Goal: Task Accomplishment & Management: Manage account settings

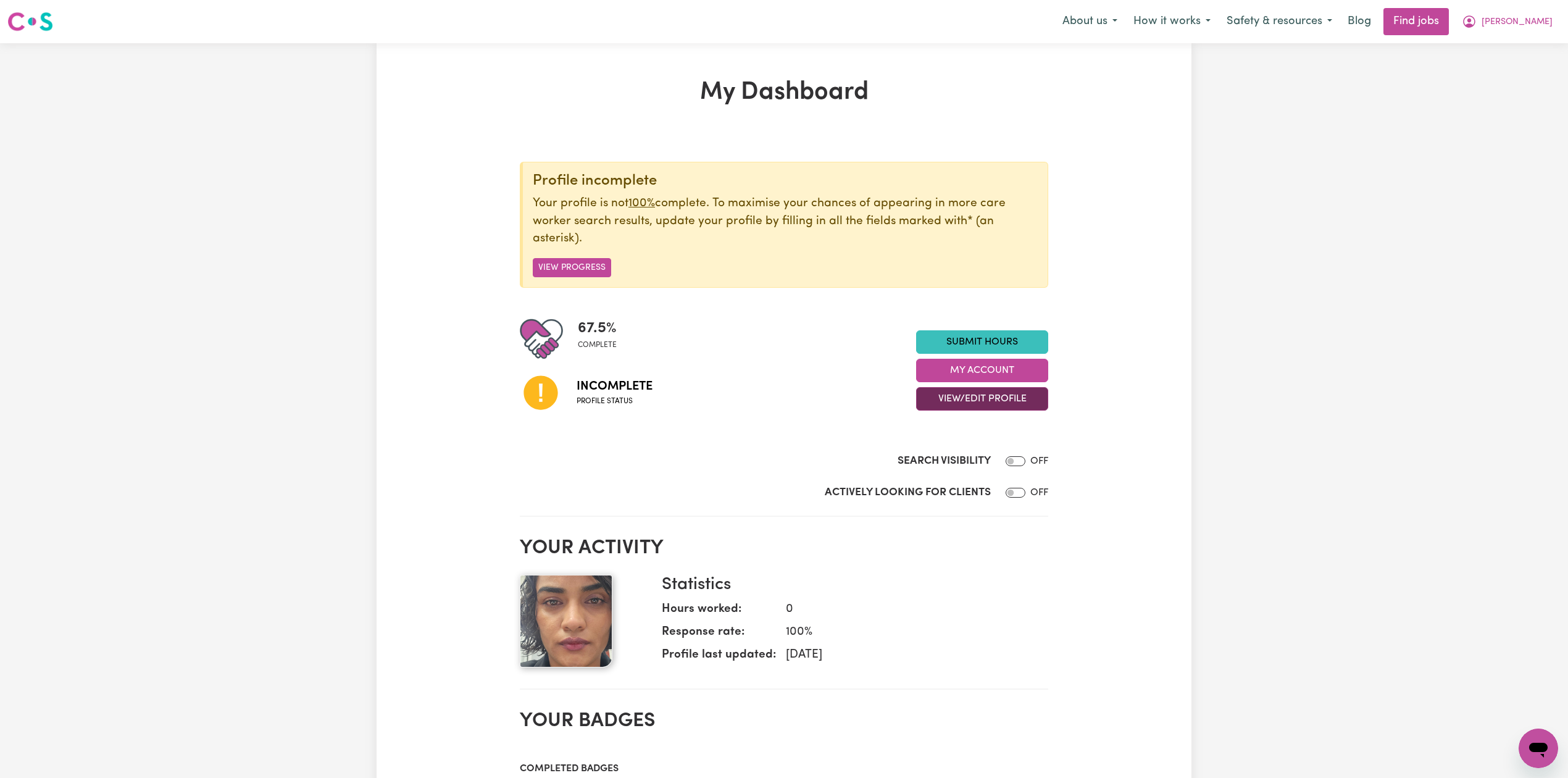
click at [946, 404] on button "View/Edit Profile" at bounding box center [982, 398] width 132 height 23
click at [954, 459] on link "Edit Profile" at bounding box center [974, 456] width 115 height 25
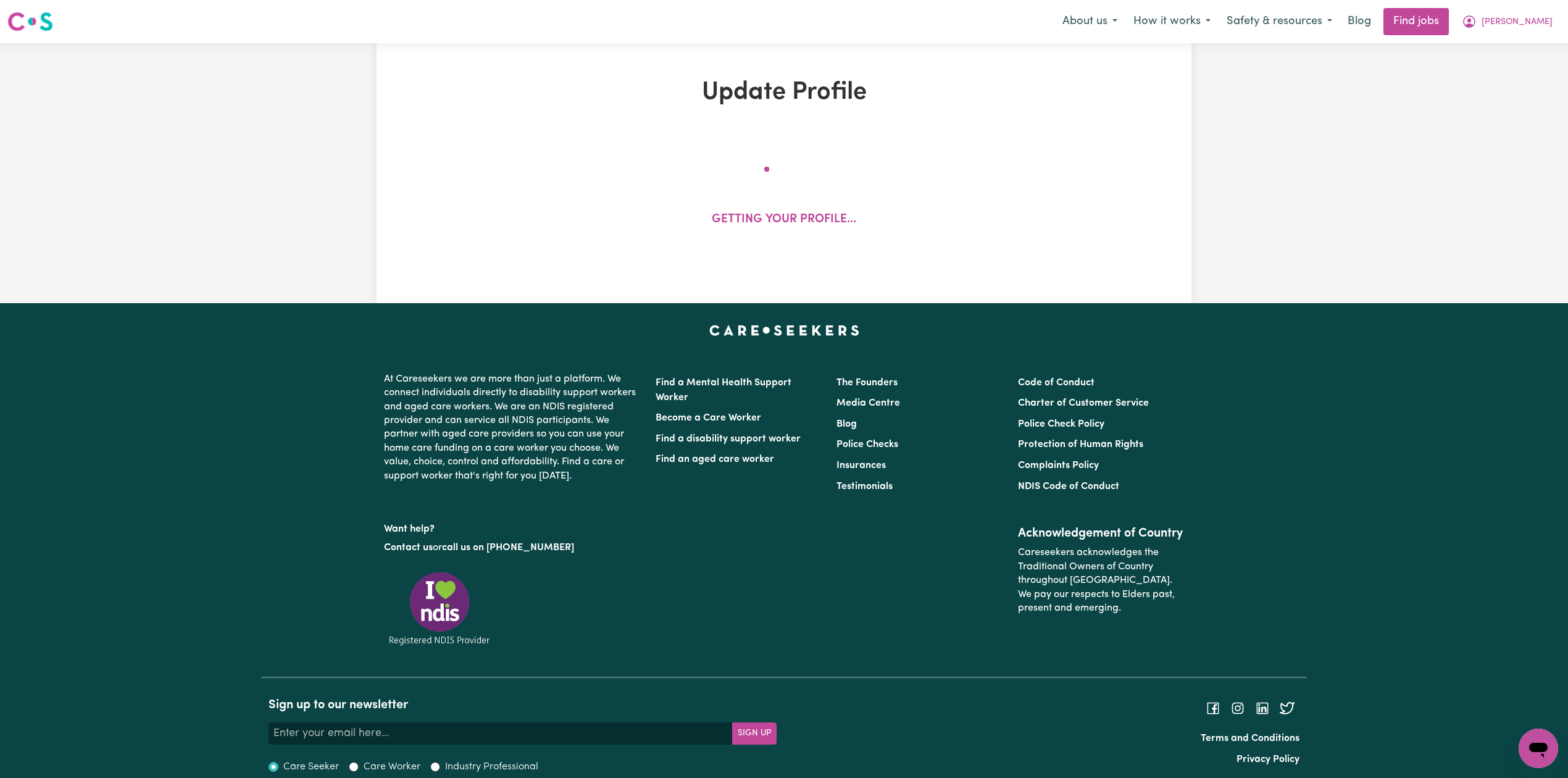
select select "[DEMOGRAPHIC_DATA]"
select select "[DEMOGRAPHIC_DATA] Work Visa"
select select "Studying a healthcare related degree or qualification"
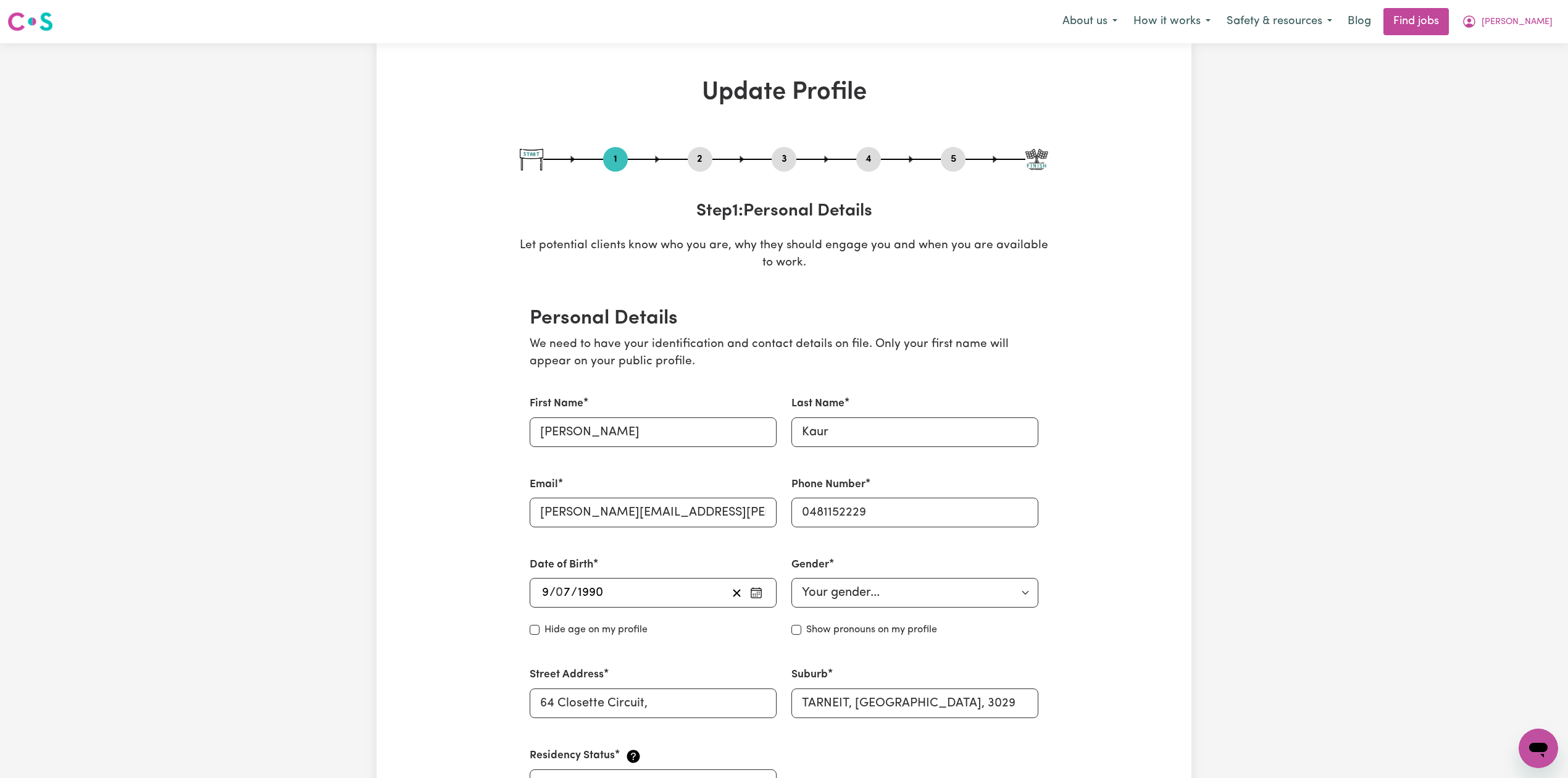
click at [704, 160] on button "2" at bounding box center [700, 159] width 25 height 16
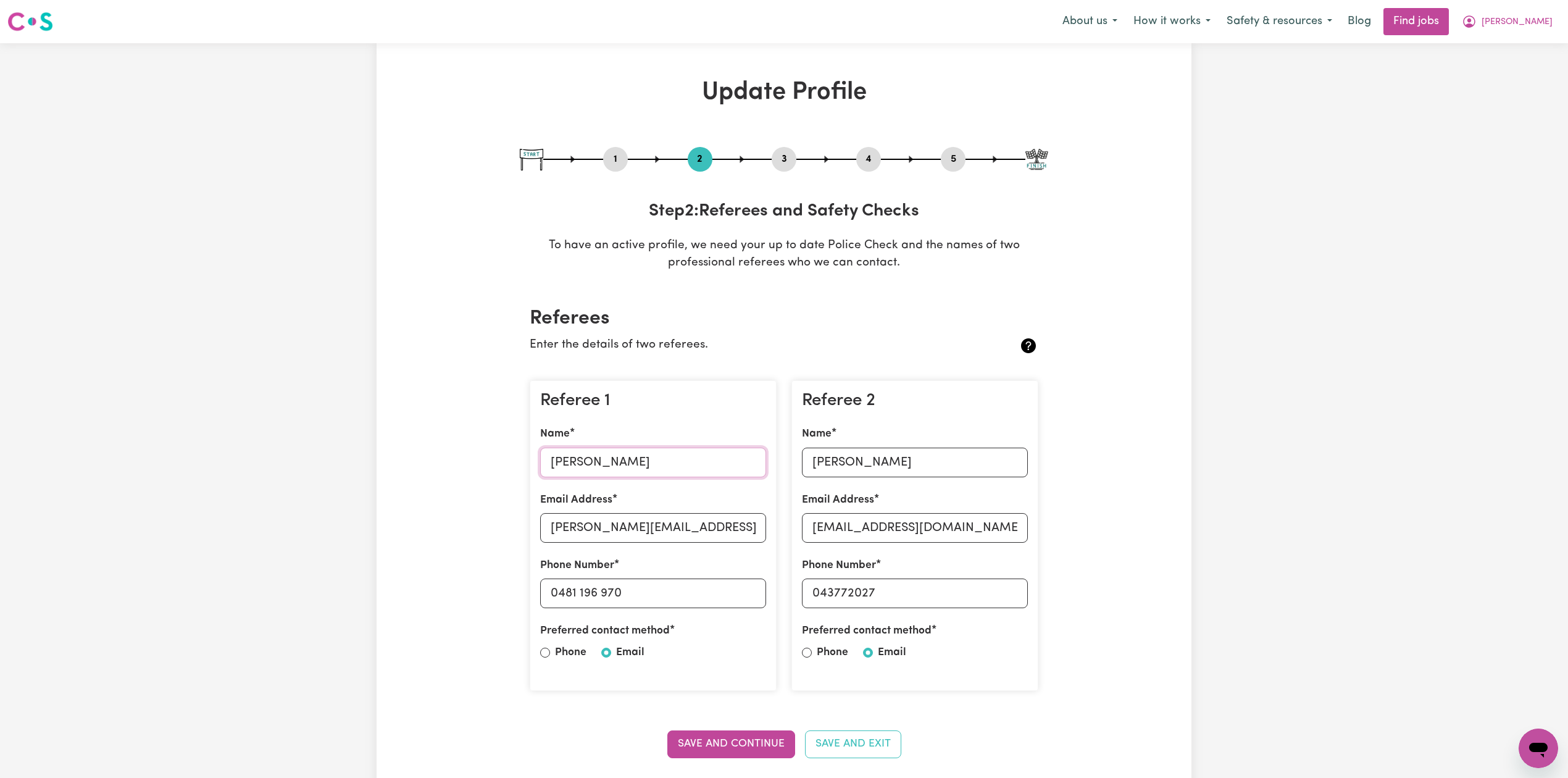
click at [677, 454] on input "[PERSON_NAME]" at bounding box center [653, 463] width 226 height 30
click at [649, 540] on input "[PERSON_NAME][EMAIL_ADDRESS][PERSON_NAME][DOMAIN_NAME]" at bounding box center [653, 529] width 226 height 30
drag, startPoint x: 561, startPoint y: 600, endPoint x: 34, endPoint y: 634, distance: 528.1
click at [709, 602] on input "0481 196 970" at bounding box center [653, 594] width 226 height 30
drag, startPoint x: 836, startPoint y: 461, endPoint x: 820, endPoint y: 461, distance: 16.0
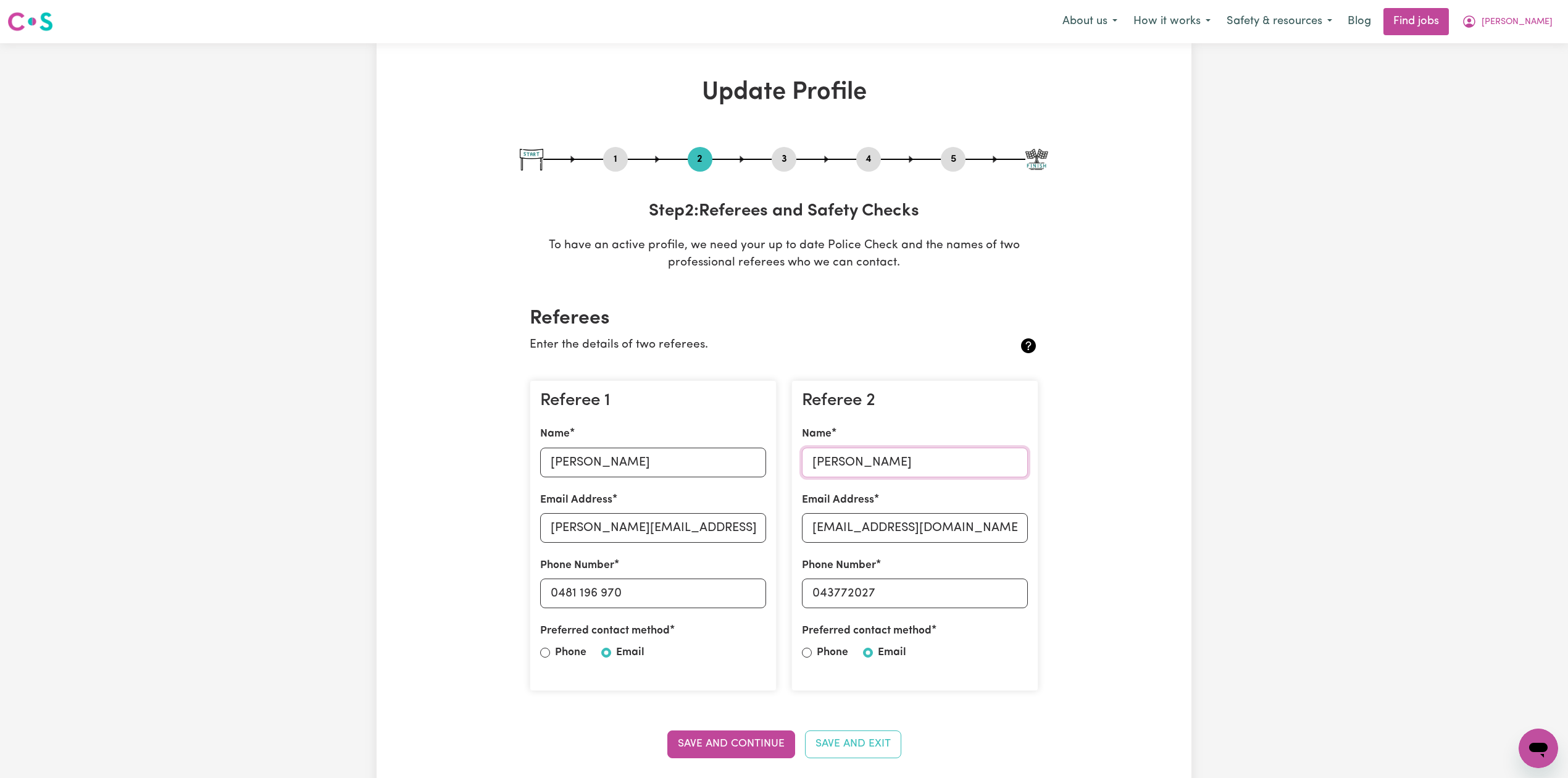
click at [836, 461] on input "[PERSON_NAME]" at bounding box center [915, 463] width 226 height 30
click at [882, 541] on input "[EMAIL_ADDRESS][DOMAIN_NAME]" at bounding box center [915, 529] width 226 height 30
drag, startPoint x: 819, startPoint y: 586, endPoint x: 935, endPoint y: 589, distance: 116.0
click at [935, 589] on input "043772027" at bounding box center [915, 594] width 226 height 30
drag, startPoint x: 947, startPoint y: 152, endPoint x: 947, endPoint y: 164, distance: 12.0
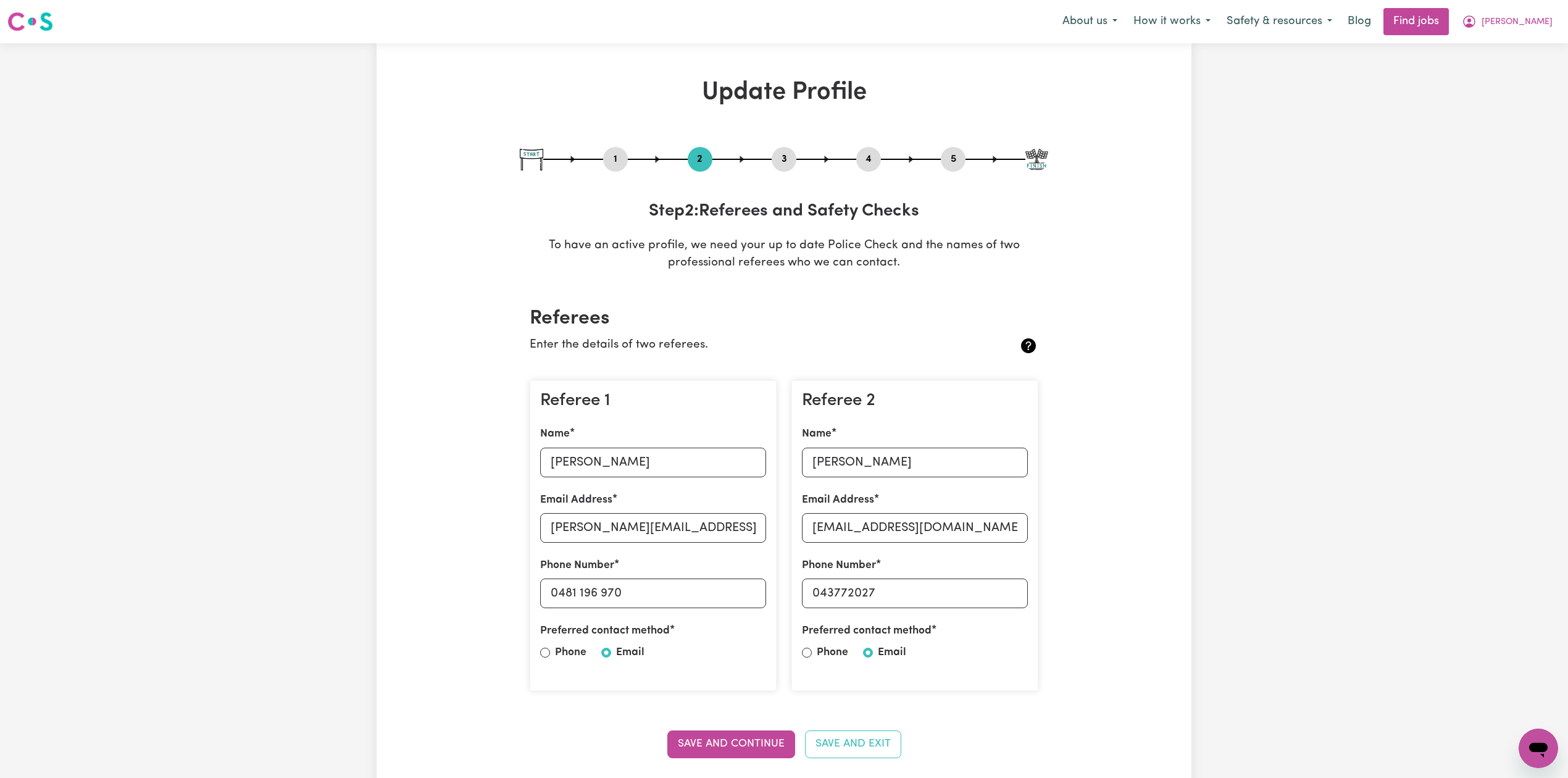
click at [948, 152] on button "5" at bounding box center [953, 159] width 25 height 16
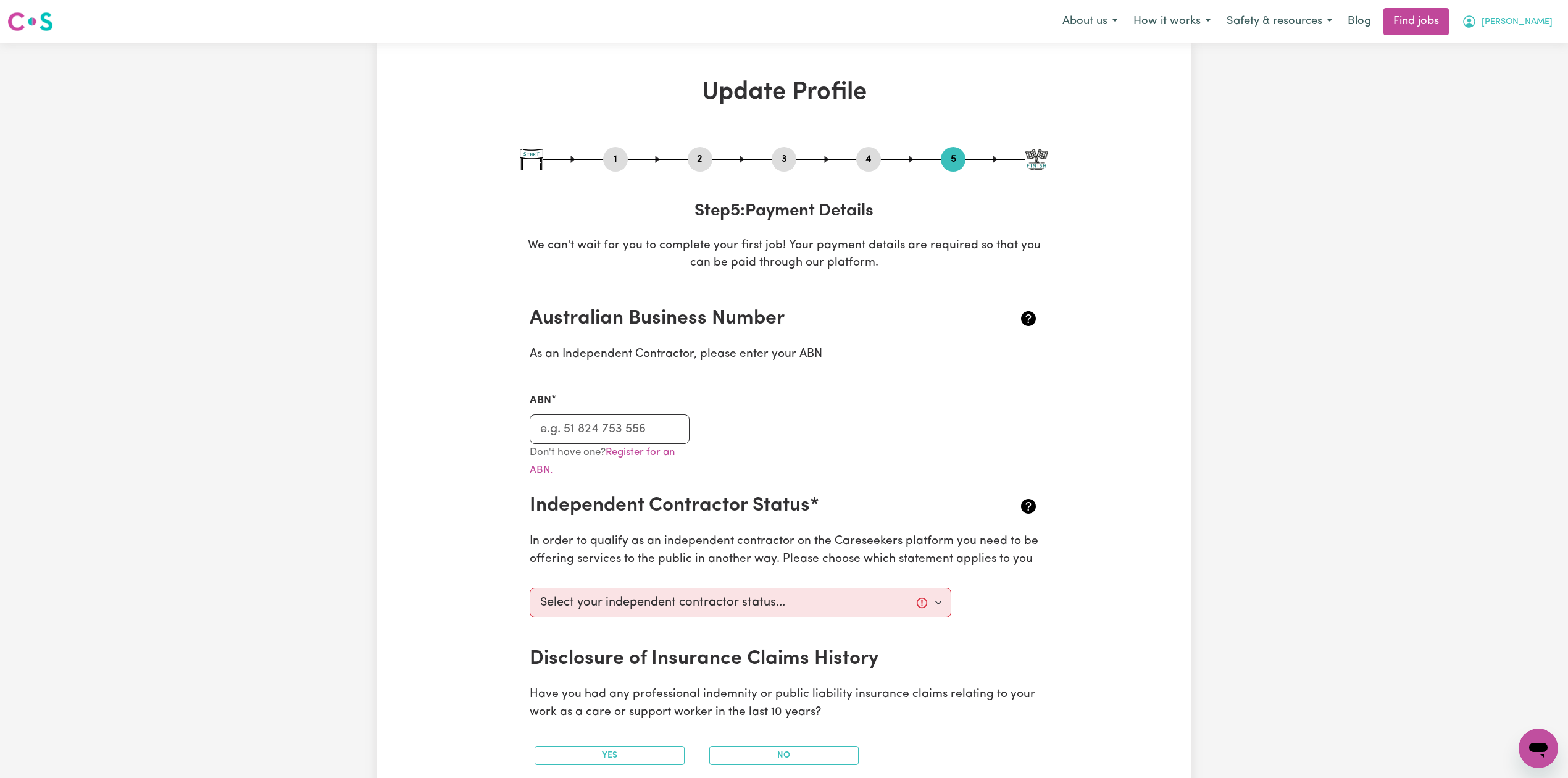
click at [1526, 18] on span "[PERSON_NAME]" at bounding box center [1517, 22] width 71 height 14
click at [1526, 102] on link "Logout" at bounding box center [1512, 94] width 98 height 23
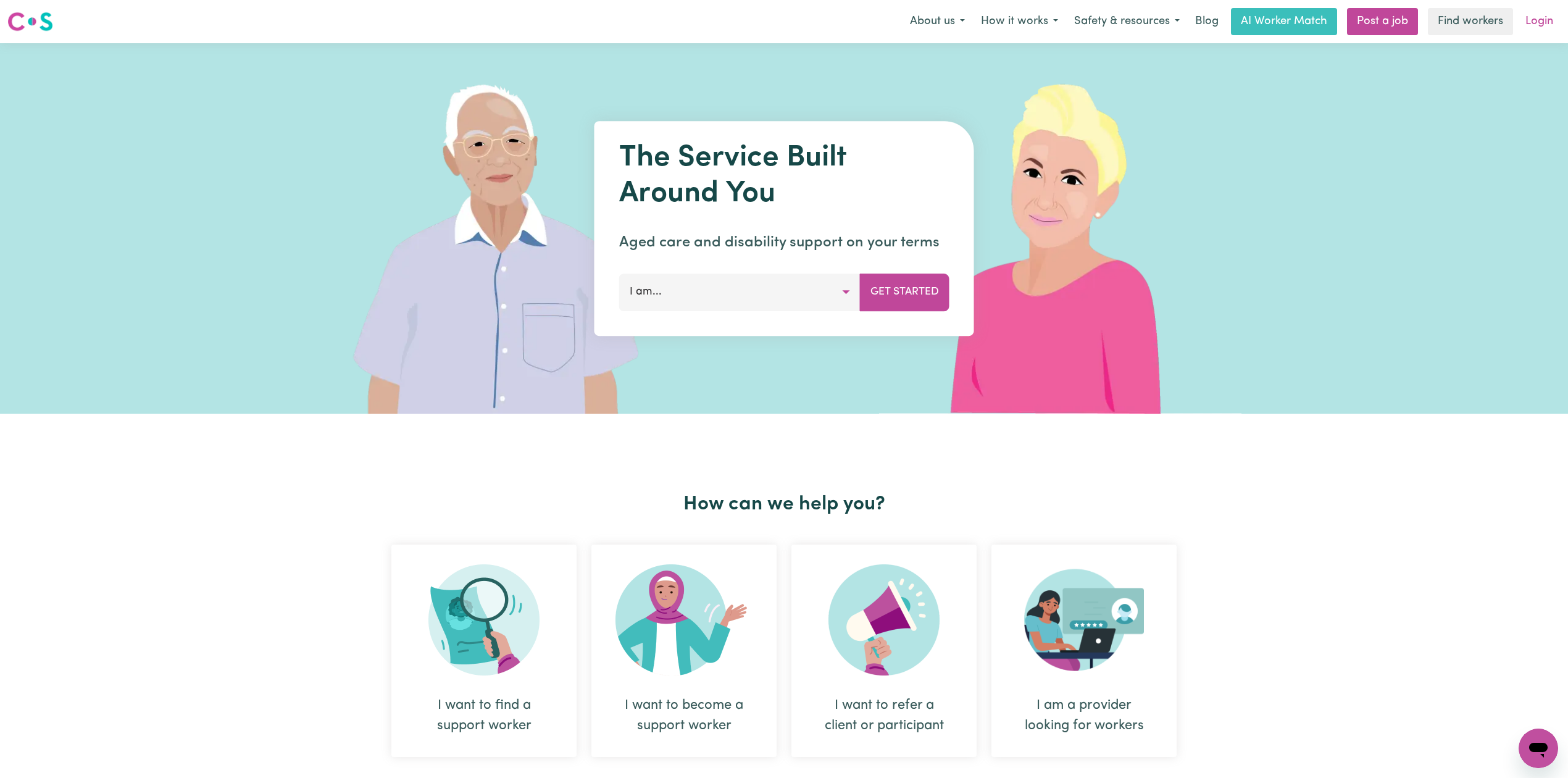
click at [1537, 32] on link "Login" at bounding box center [1539, 21] width 42 height 27
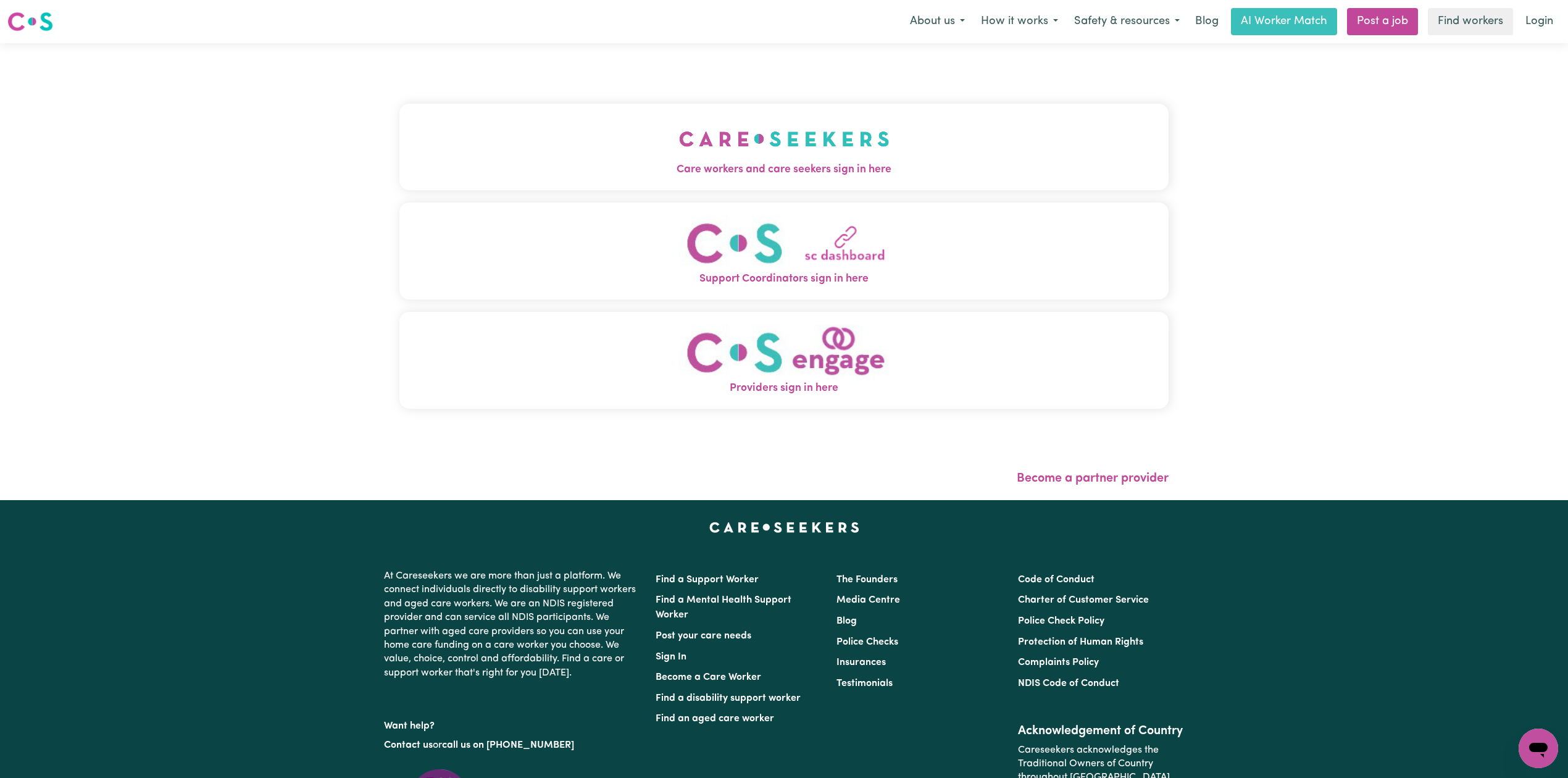
click at [1538, 30] on link "Login" at bounding box center [1539, 21] width 42 height 27
click at [786, 144] on button "Care workers and care seekers sign in here" at bounding box center [784, 147] width 769 height 87
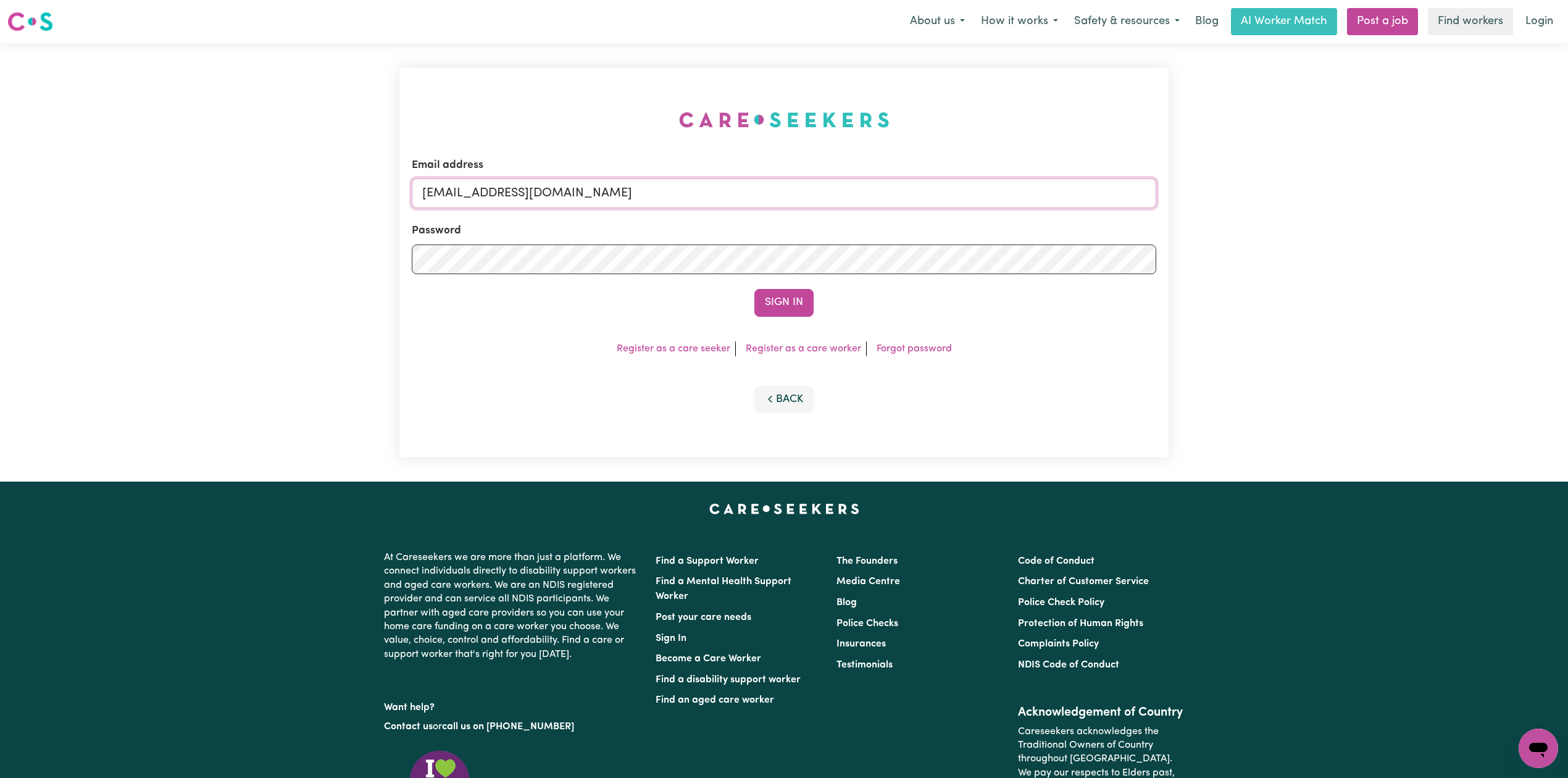
click at [579, 201] on input "[EMAIL_ADDRESS][DOMAIN_NAME]" at bounding box center [784, 193] width 744 height 30
drag, startPoint x: 489, startPoint y: 186, endPoint x: 543, endPoint y: 298, distance: 124.3
click at [801, 228] on form "Email address Superuser~[EMAIL_ADDRESS][DOMAIN_NAME] Password Sign In" at bounding box center [784, 237] width 744 height 160
type input "Superuser~[EMAIL_ADDRESS][DOMAIN_NAME]"
drag, startPoint x: 768, startPoint y: 290, endPoint x: 292, endPoint y: 290, distance: 476.0
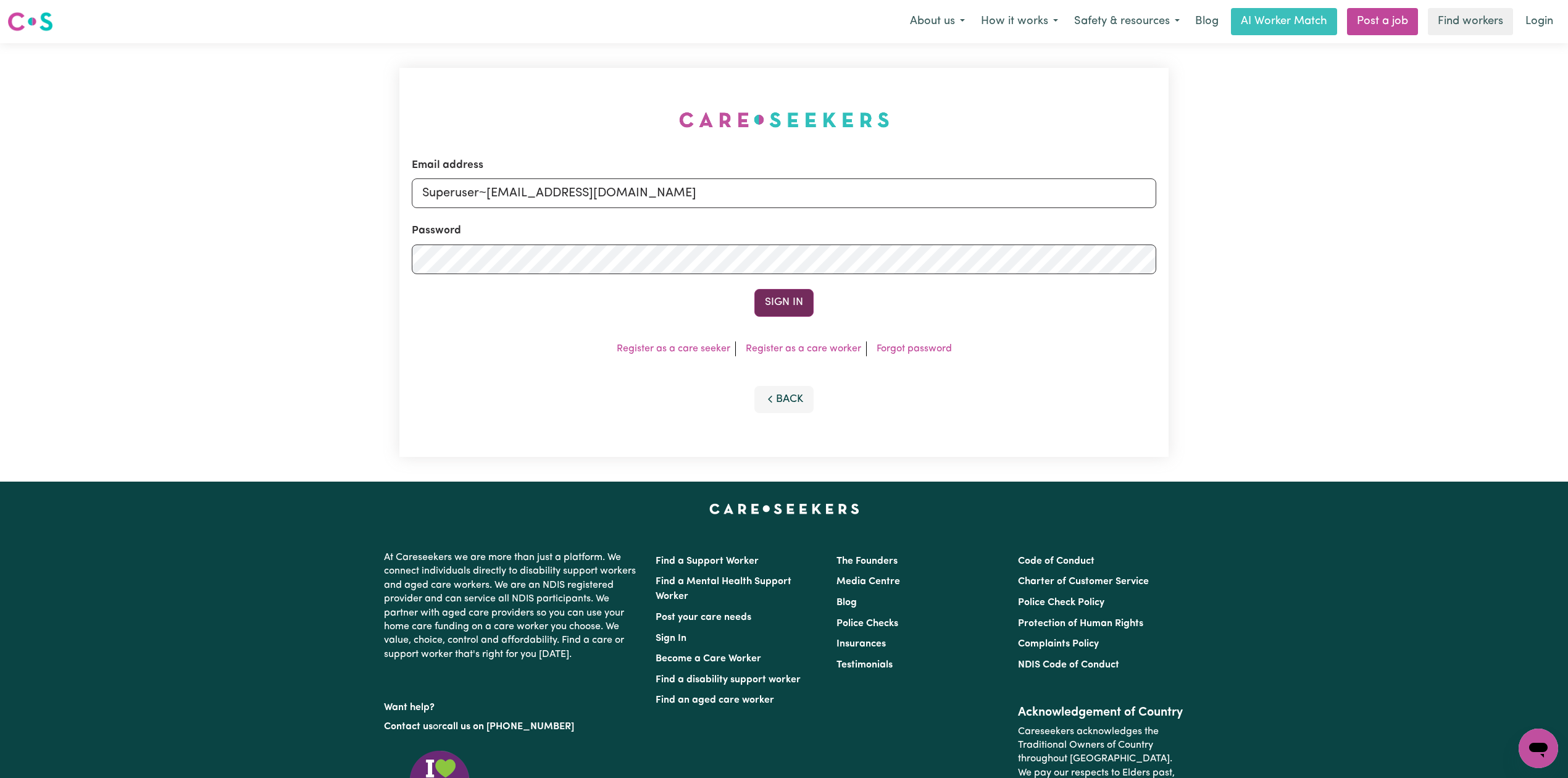
click at [766, 290] on button "Sign In" at bounding box center [784, 302] width 59 height 27
